Goal: Check status: Check status

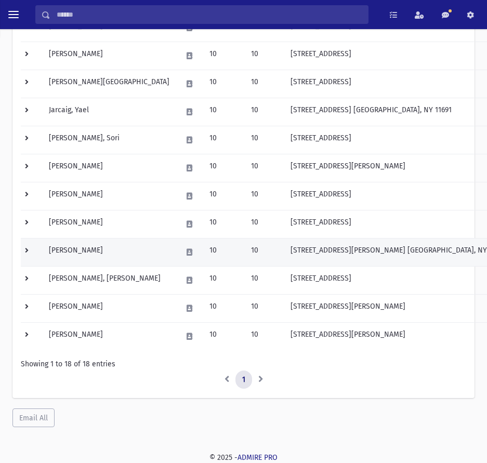
click at [245, 251] on td "10" at bounding box center [264, 252] width 39 height 28
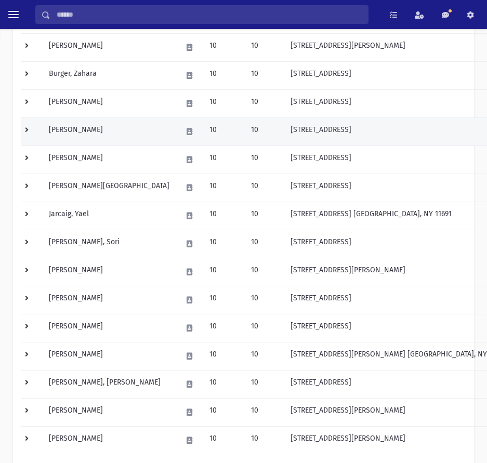
scroll to position [143, 0]
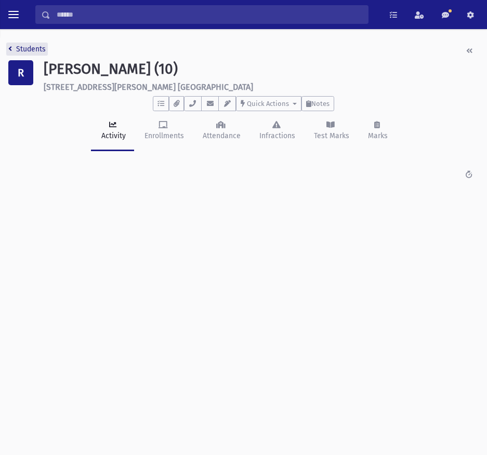
click at [20, 46] on link "Students" at bounding box center [26, 49] width 37 height 9
